Goal: Task Accomplishment & Management: Manage account settings

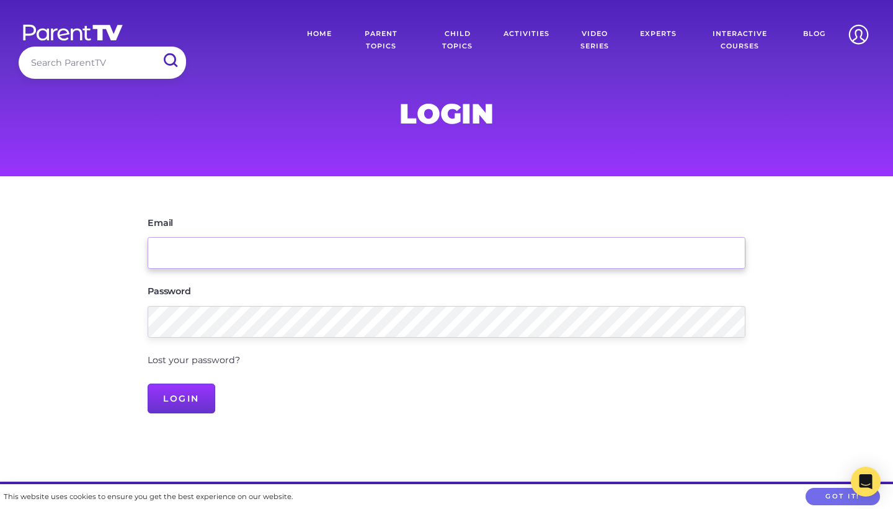
type input "[EMAIL_ADDRESS][DOMAIN_NAME]"
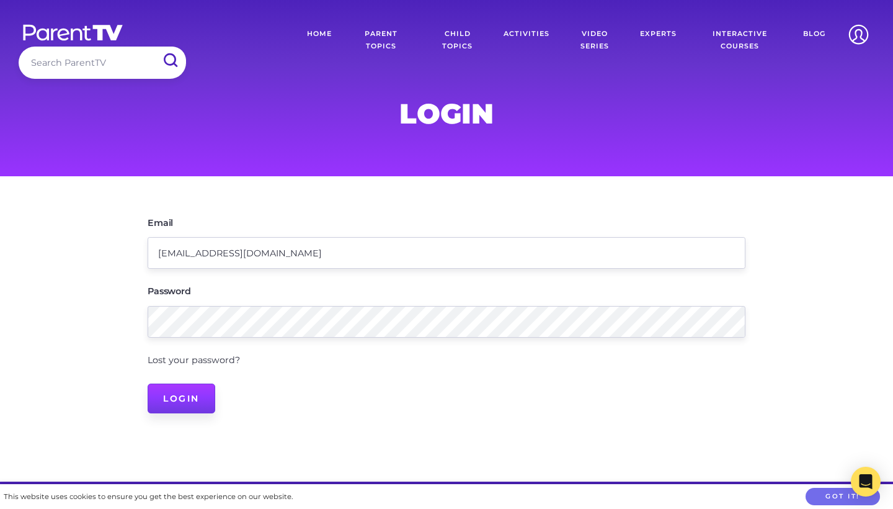
click at [192, 393] on input "Login" at bounding box center [182, 398] width 68 height 30
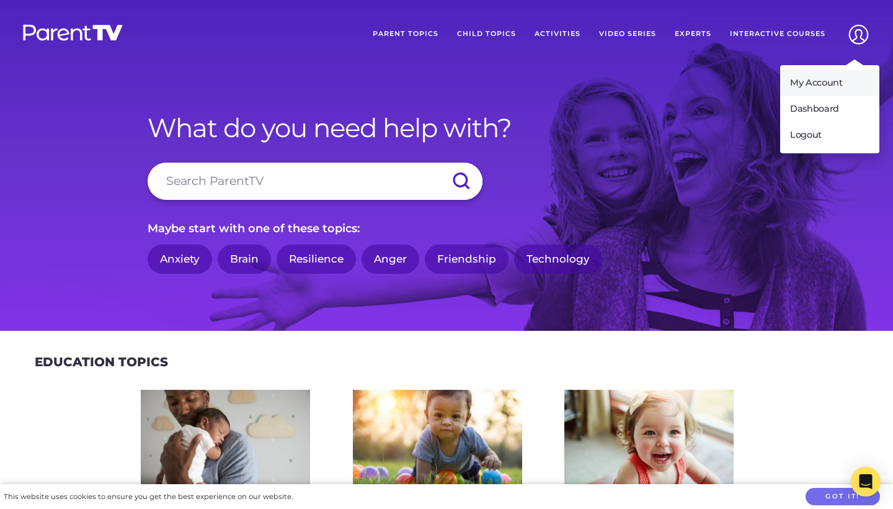
click at [838, 79] on link "My Account" at bounding box center [830, 83] width 99 height 26
